Goal: Find specific page/section: Find specific page/section

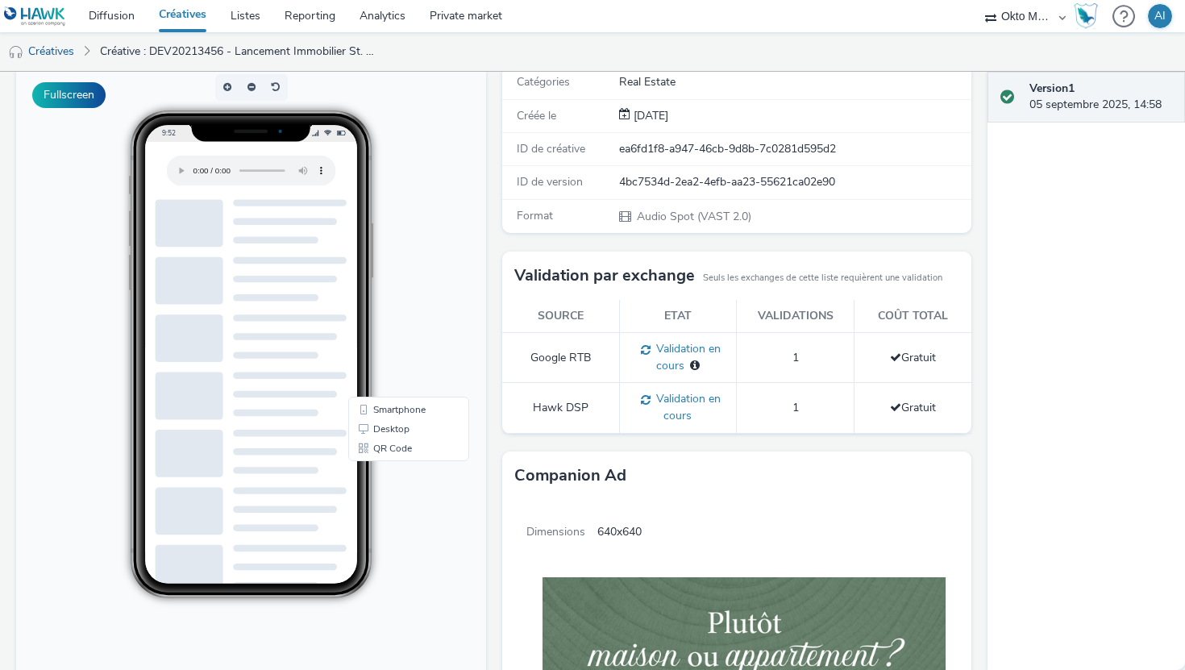
scroll to position [121, 0]
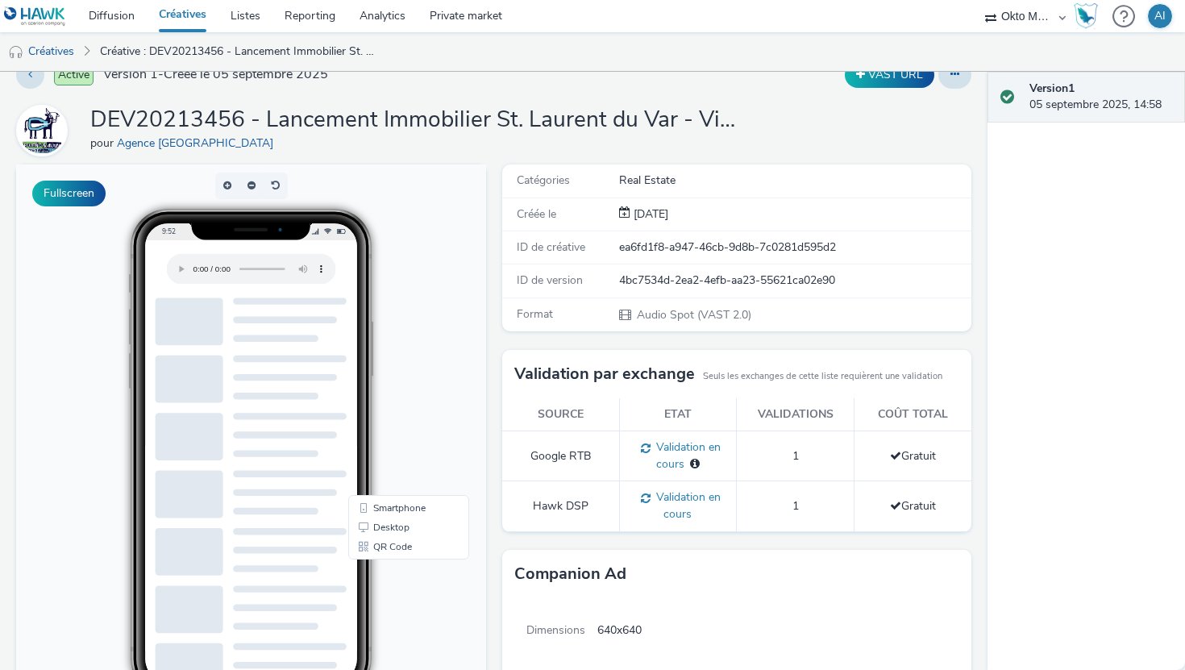
scroll to position [0, 0]
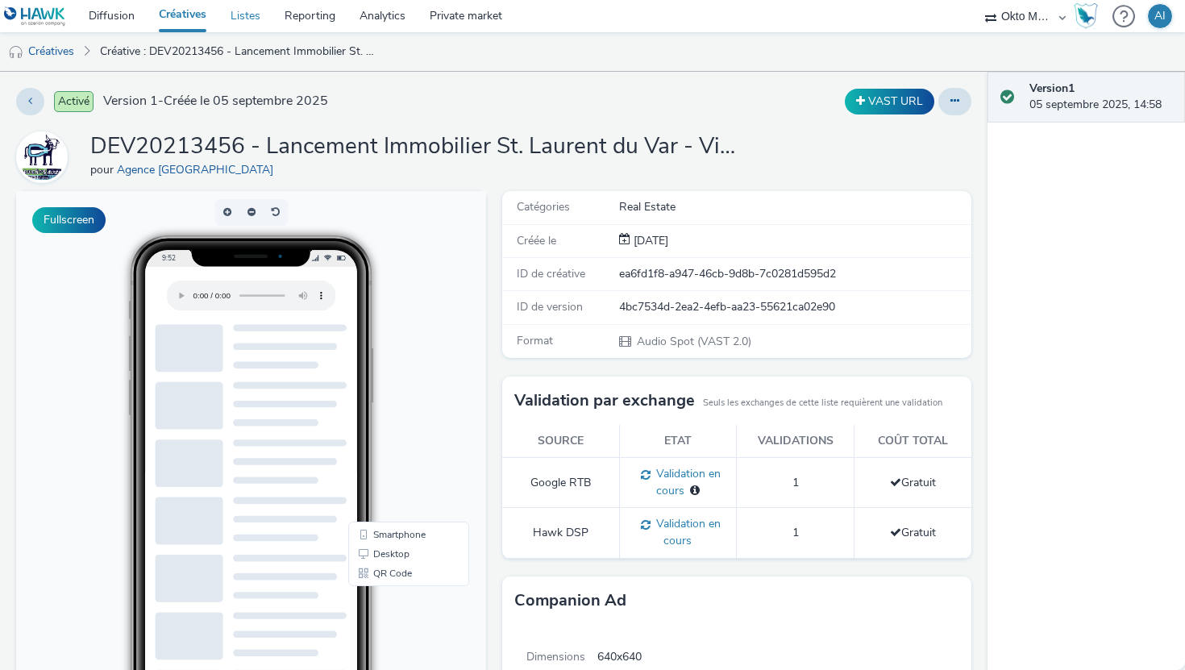
click at [246, 22] on link "Listes" at bounding box center [246, 16] width 54 height 32
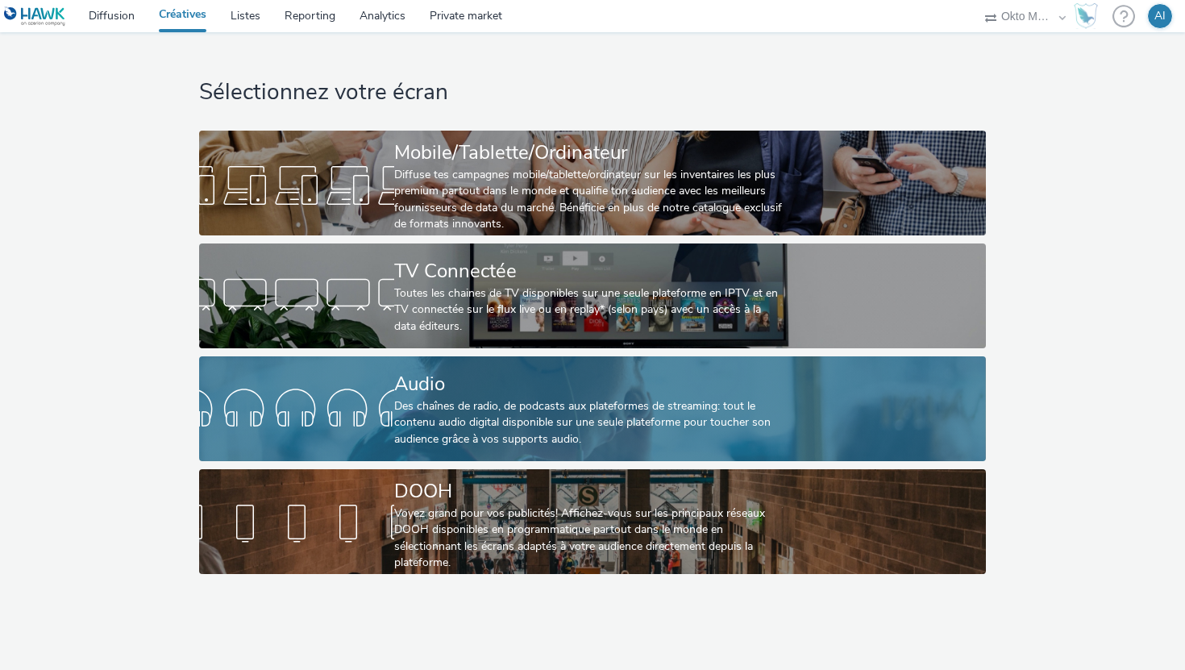
click at [440, 444] on div "Des chaînes de radio, de podcasts aux plateformes de streaming: tout le contenu…" at bounding box center [589, 422] width 390 height 49
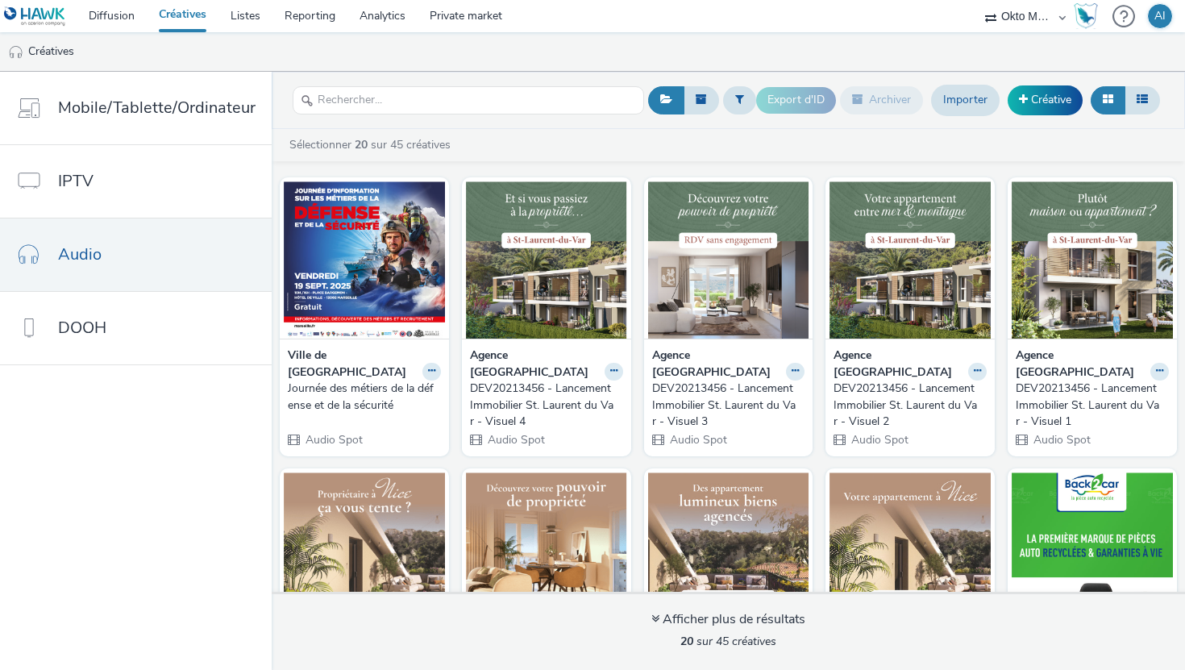
click at [507, 181] on div at bounding box center [546, 257] width 169 height 161
click at [519, 219] on figcaption at bounding box center [546, 207] width 161 height 52
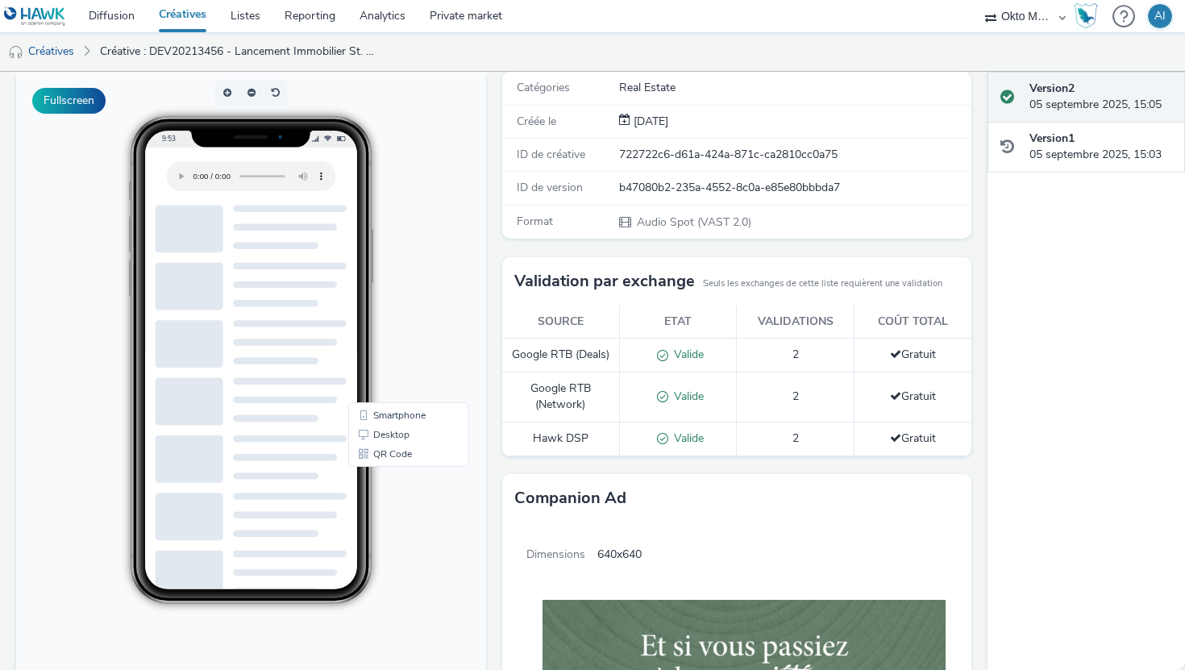
scroll to position [115, 0]
